Goal: Check status: Verify the current state of an ongoing process or item

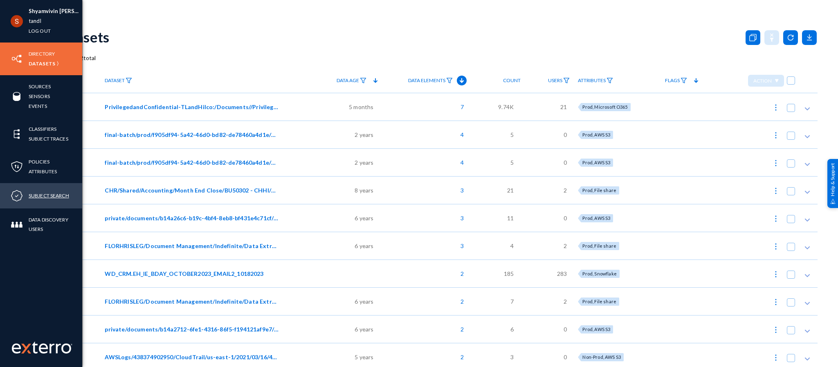
click at [51, 195] on link "Subject Search" at bounding box center [49, 195] width 40 height 9
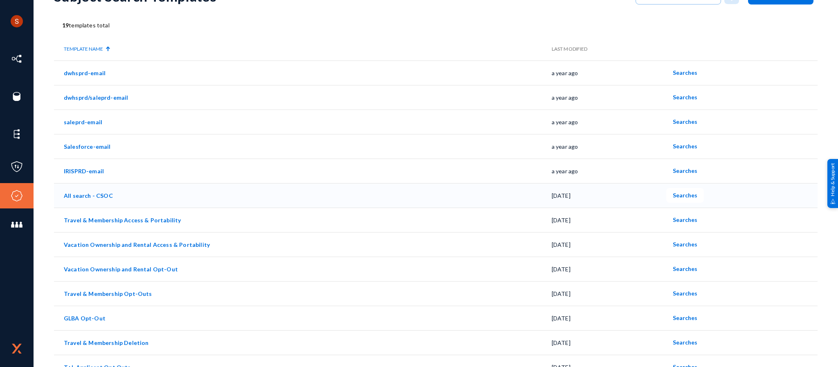
scroll to position [45, 0]
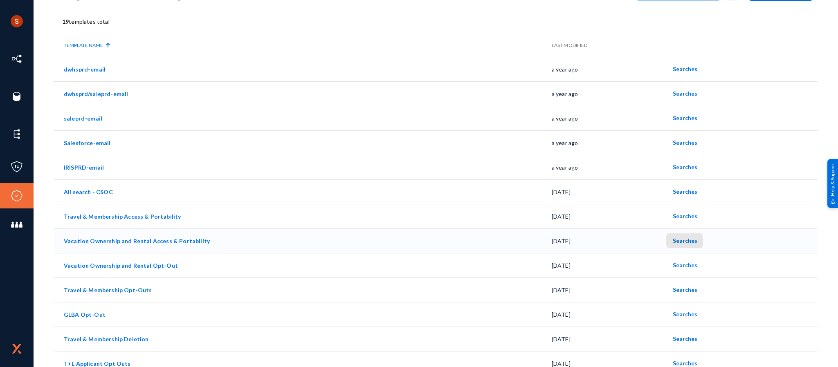
click at [667, 241] on button "Searches" at bounding box center [685, 240] width 38 height 15
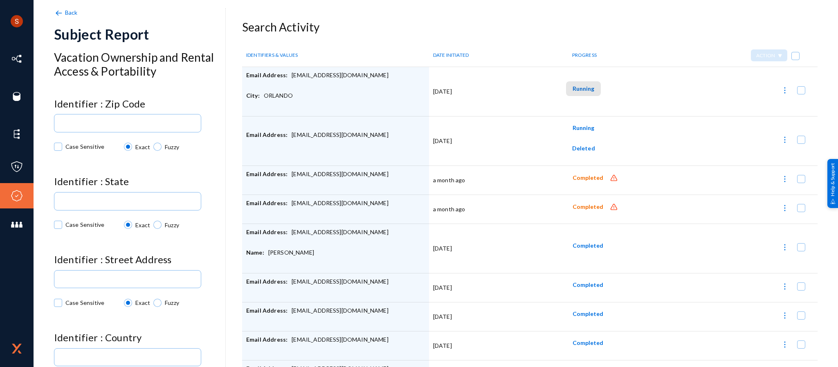
click at [579, 95] on button "Running" at bounding box center [583, 88] width 35 height 15
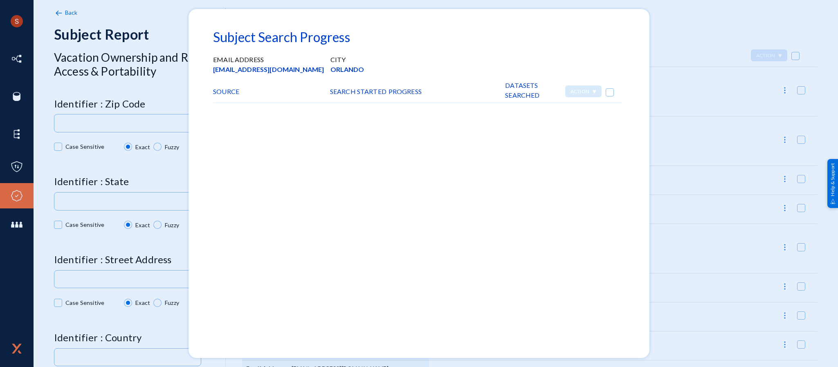
click at [658, 64] on div at bounding box center [419, 183] width 838 height 367
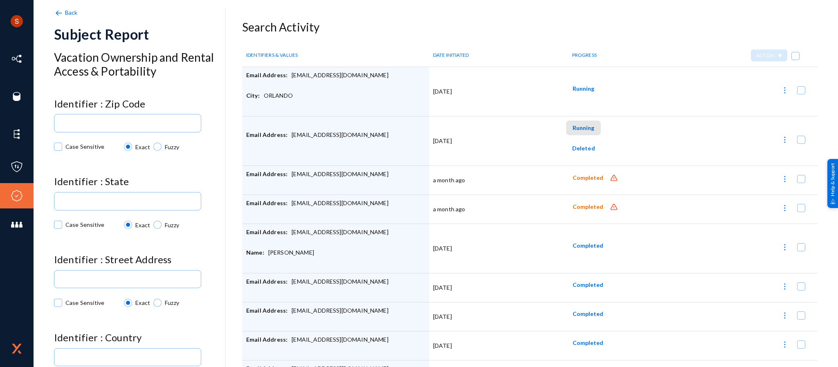
click at [583, 130] on span "Running" at bounding box center [583, 127] width 22 height 7
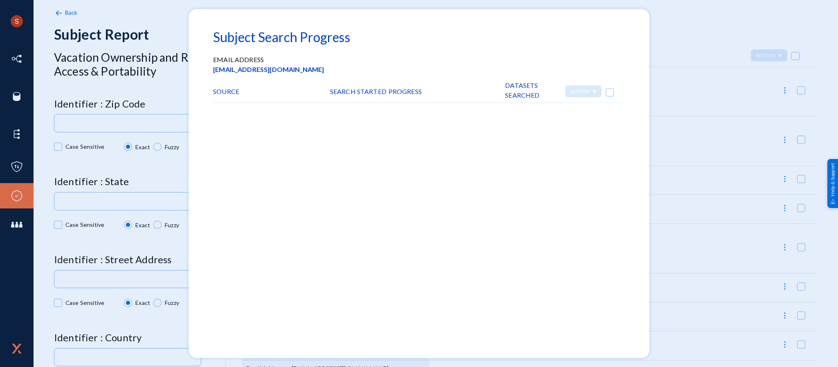
click at [685, 81] on div at bounding box center [419, 183] width 838 height 367
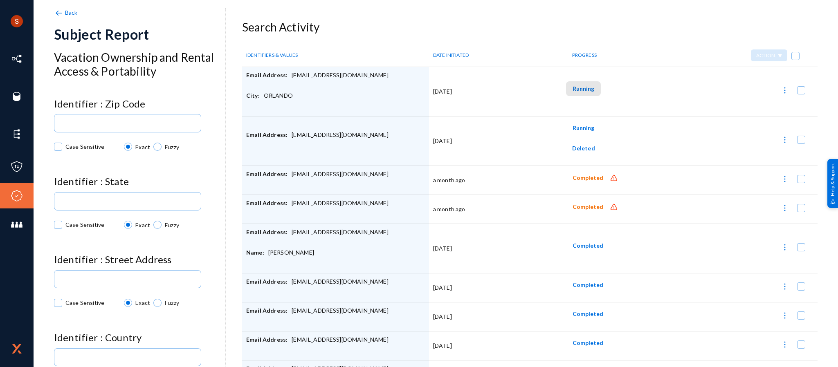
click at [590, 82] on button "Running" at bounding box center [583, 88] width 35 height 15
